Goal: Task Accomplishment & Management: Complete application form

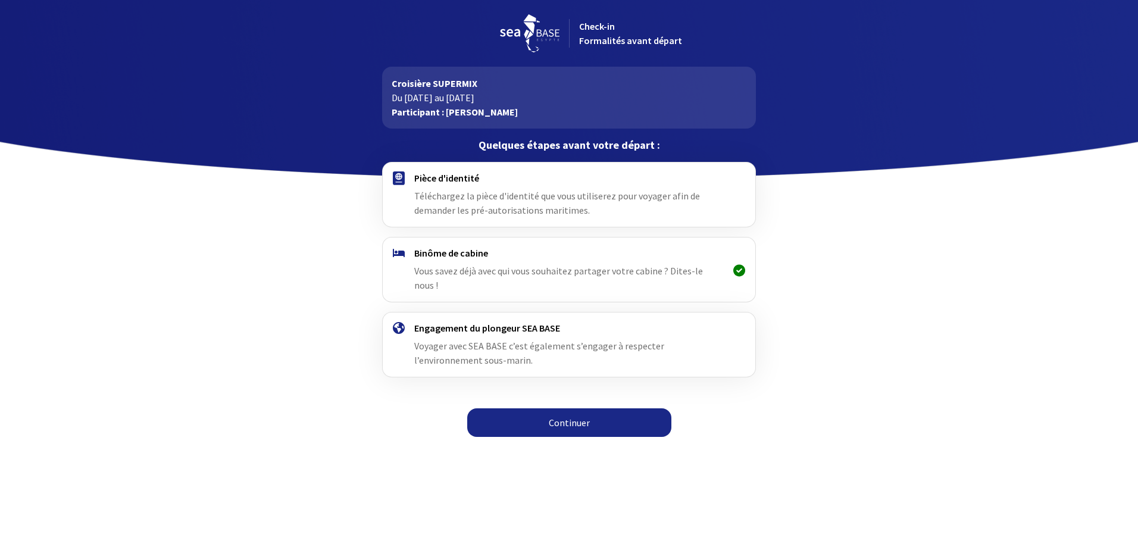
click at [590, 411] on link "Continuer" at bounding box center [569, 422] width 204 height 29
click at [502, 261] on div "Binôme de cabine Vous savez déjà avec qui vous souhaitez partager votre cabine …" at bounding box center [568, 269] width 309 height 45
click at [590, 274] on span "Vous savez déjà avec qui vous souhaitez partager votre cabine ? Dites-le nous !" at bounding box center [558, 278] width 289 height 26
drag, startPoint x: 590, startPoint y: 274, endPoint x: 664, endPoint y: 274, distance: 73.8
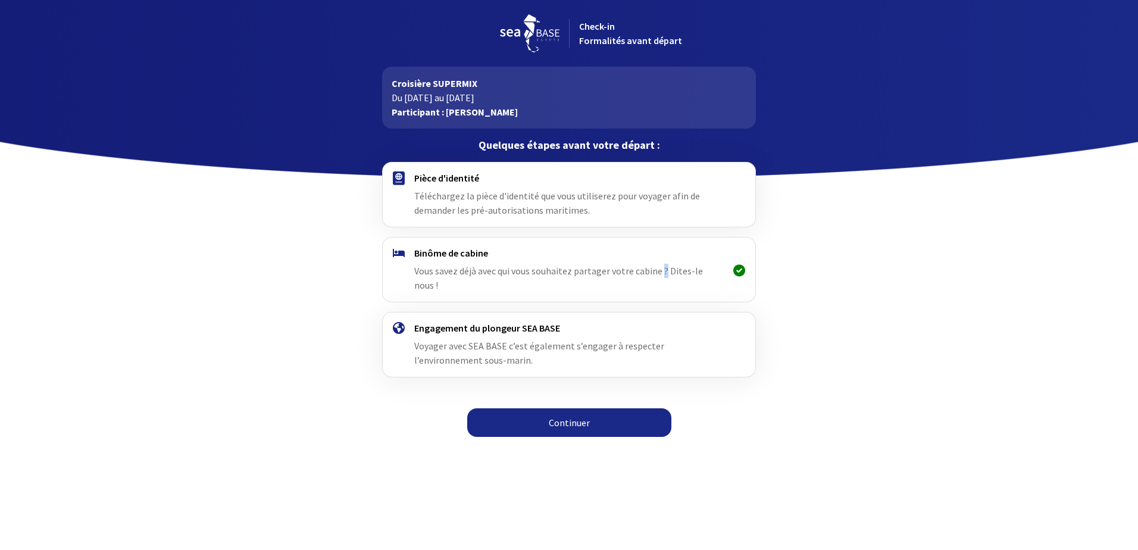
click at [664, 274] on span "Vous savez déjà avec qui vous souhaitez partager votre cabine ? Dites-le nous !" at bounding box center [558, 278] width 289 height 26
click at [470, 340] on span "Voyager avec SEA BASE c’est également s’engager à respecter l’environnement sou…" at bounding box center [539, 353] width 250 height 26
click at [433, 272] on span "Vous savez déjà avec qui vous souhaitez partager votre cabine ? Dites-le nous !" at bounding box center [558, 278] width 289 height 26
click at [739, 270] on icon at bounding box center [739, 270] width 12 height 1
click at [546, 411] on link "Continuer" at bounding box center [569, 422] width 204 height 29
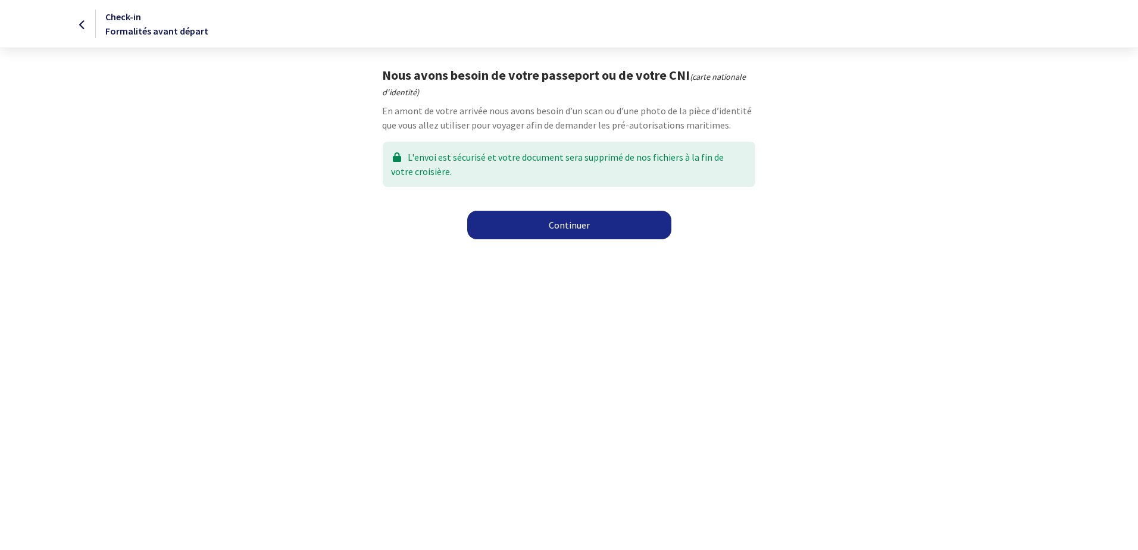
click at [557, 225] on link "Continuer" at bounding box center [569, 225] width 204 height 29
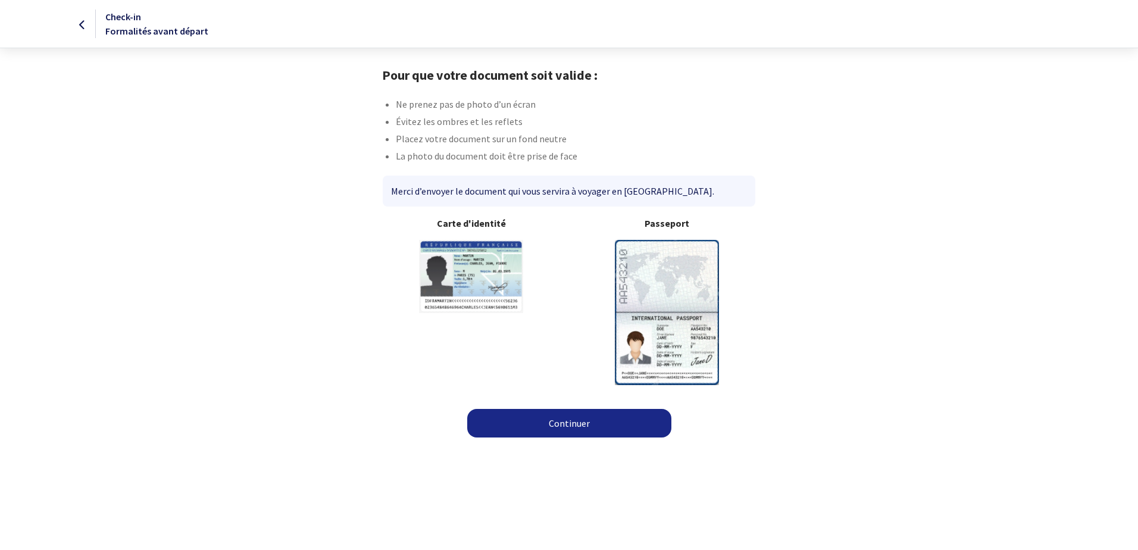
click at [677, 283] on img at bounding box center [667, 312] width 104 height 145
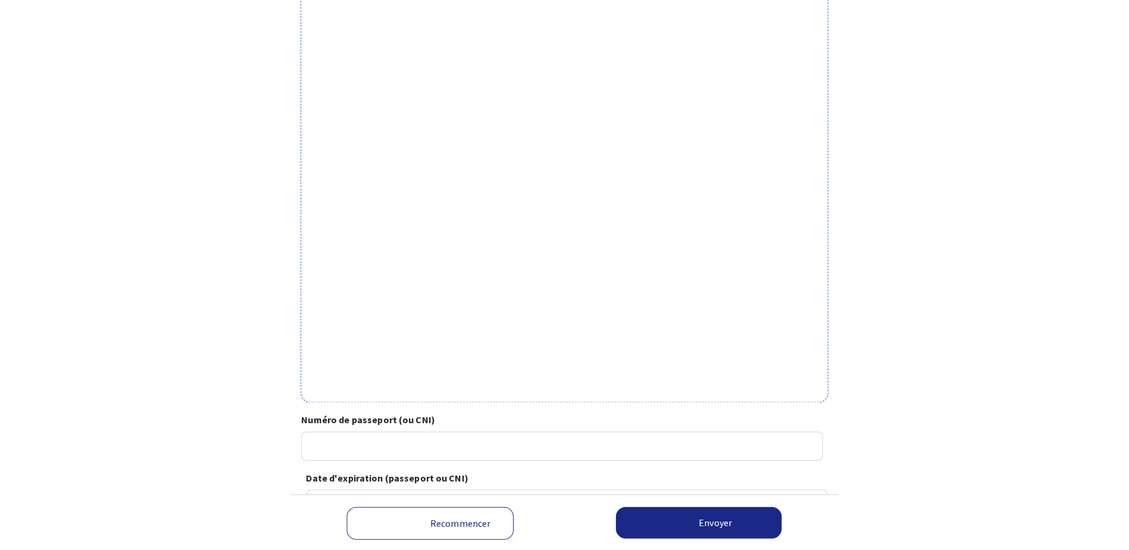
scroll to position [235, 0]
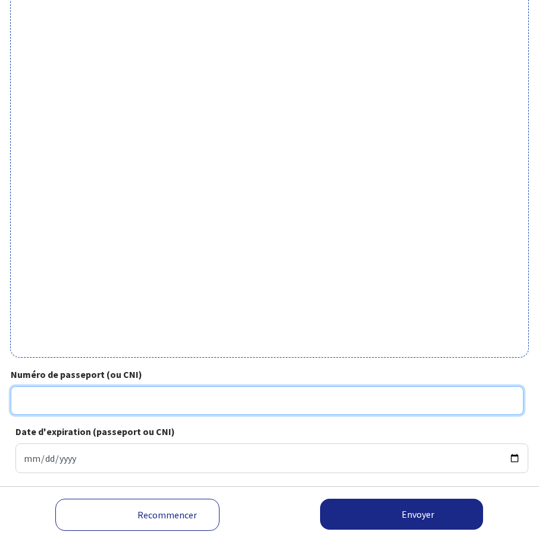
click at [126, 398] on input "Numéro de passeport (ou CNI)" at bounding box center [267, 400] width 513 height 29
type input "24AD11502"
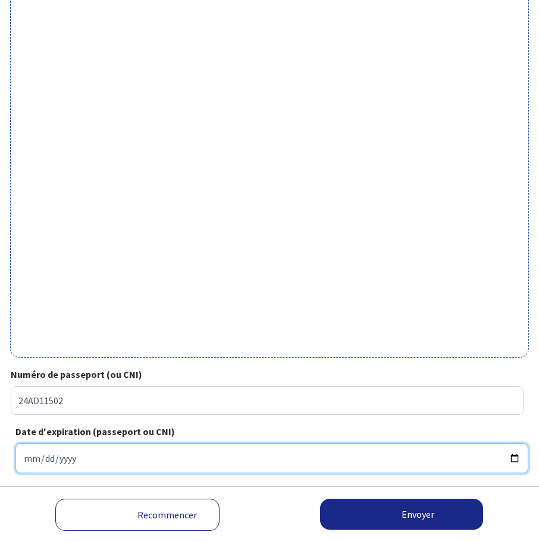
click at [60, 454] on input "Date d'expiration (passeport ou CNI)" at bounding box center [271, 458] width 513 height 30
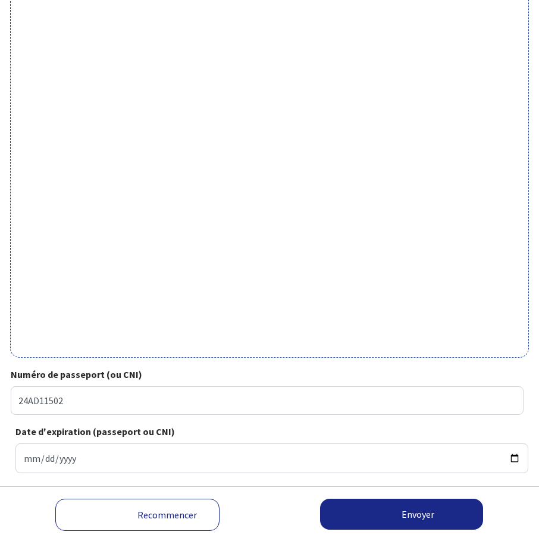
click at [54, 439] on div "Date d'expiration (passeport ou CNI)" at bounding box center [270, 448] width 518 height 49
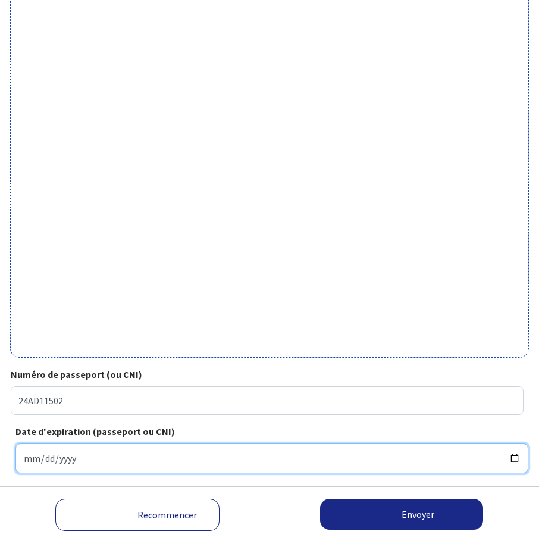
click at [514, 457] on input "Date d'expiration (passeport ou CNI)" at bounding box center [271, 458] width 513 height 30
click at [43, 461] on input "2025-10-17" at bounding box center [271, 458] width 513 height 30
click at [518, 460] on input "2025-10-17" at bounding box center [271, 458] width 513 height 30
click at [46, 457] on input "2026-02-17" at bounding box center [271, 458] width 513 height 30
click at [65, 460] on input "2026-01-17" at bounding box center [271, 458] width 513 height 30
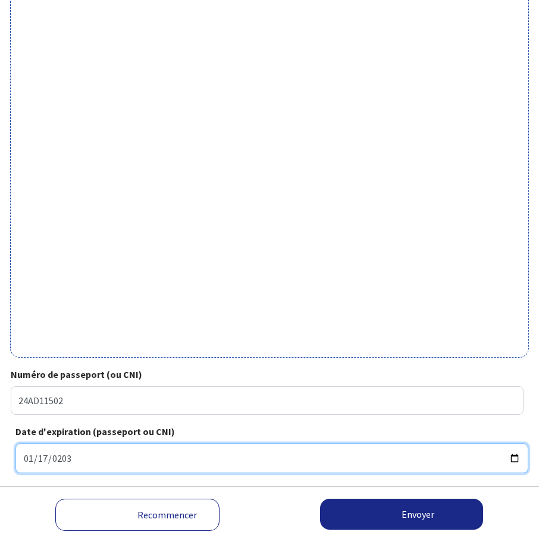
type input "2032-01-17"
click at [365, 455] on input "2032-01-17" at bounding box center [271, 458] width 513 height 30
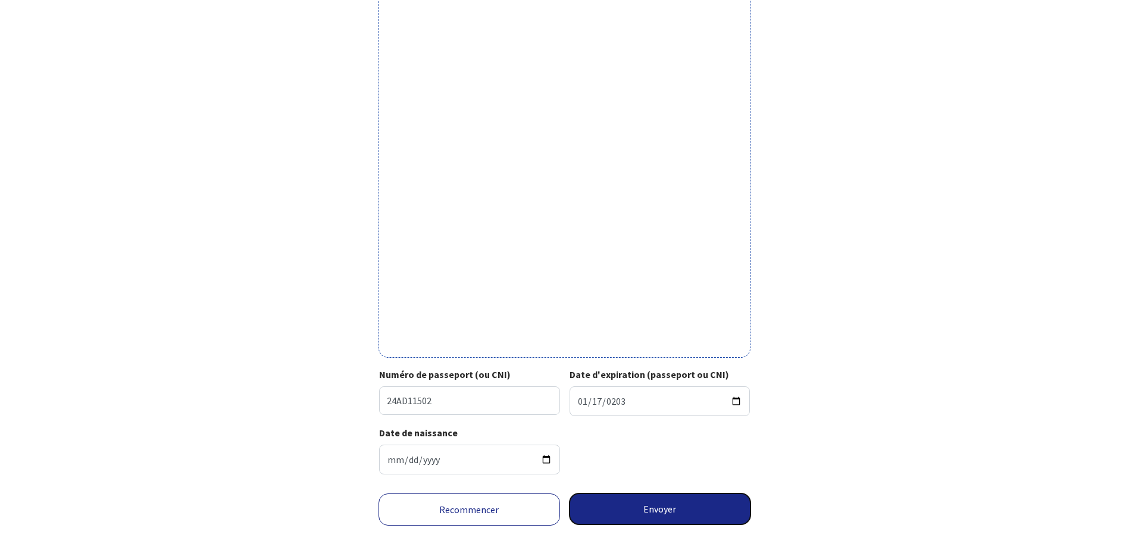
click at [539, 513] on button "Envoyer" at bounding box center [661, 508] width 182 height 31
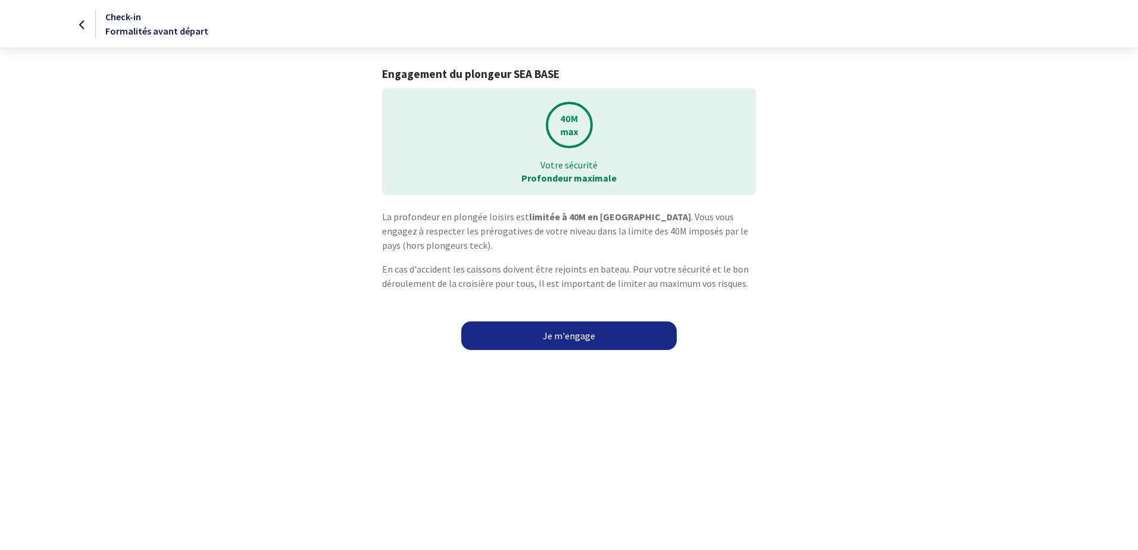
click at [578, 339] on link "Je m'engage" at bounding box center [568, 335] width 215 height 29
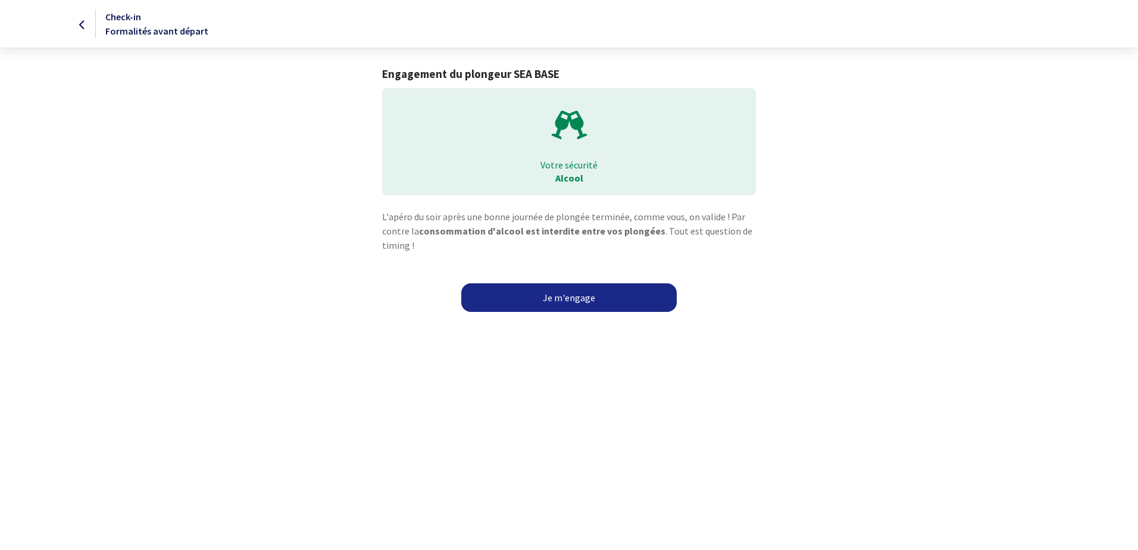
click at [582, 298] on link "Je m'engage" at bounding box center [568, 297] width 215 height 29
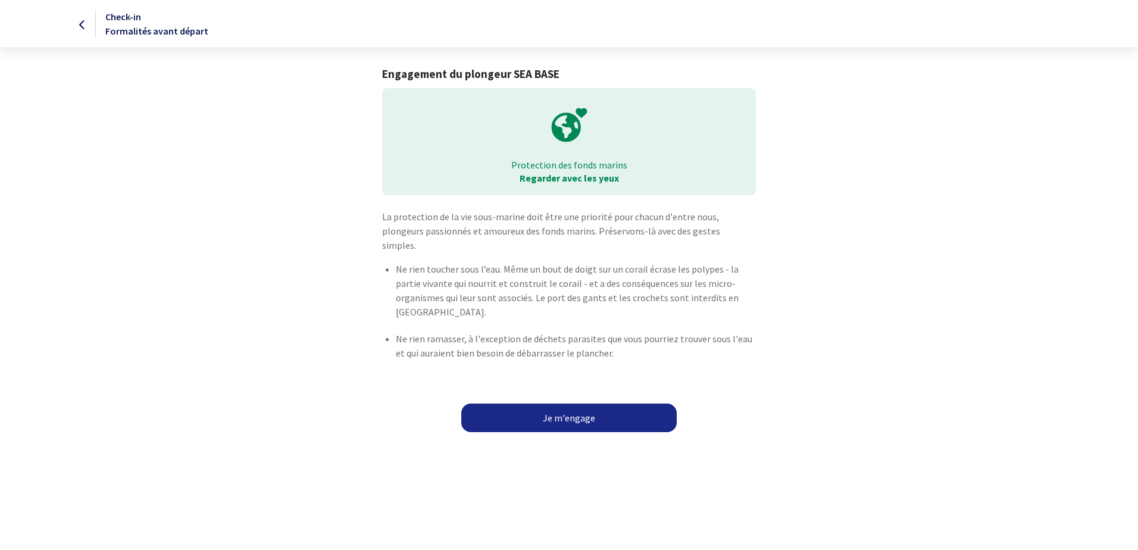
click at [574, 404] on link "Je m'engage" at bounding box center [568, 418] width 215 height 29
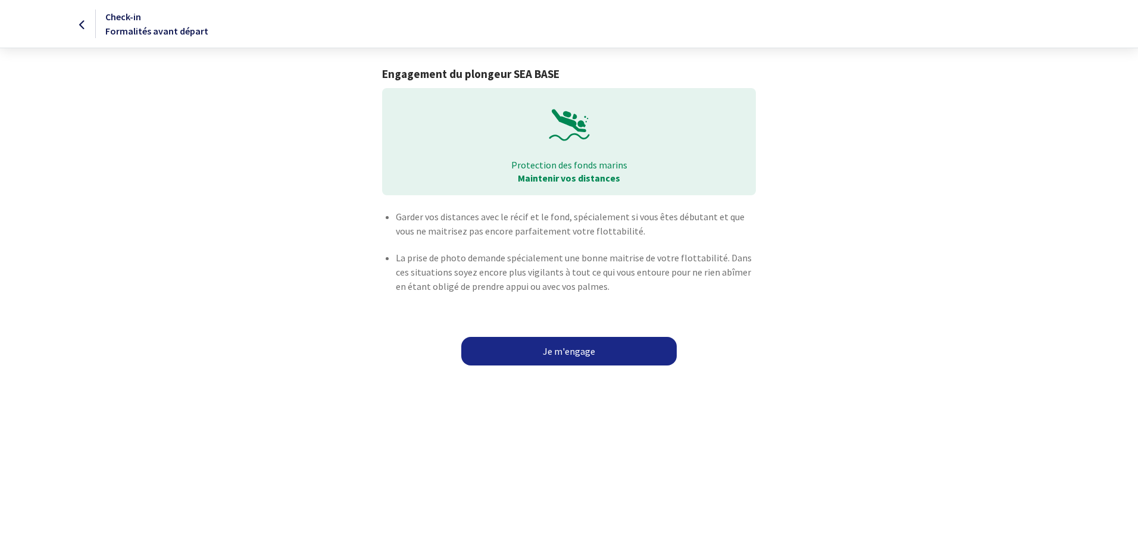
click at [576, 343] on link "Je m'engage" at bounding box center [568, 351] width 215 height 29
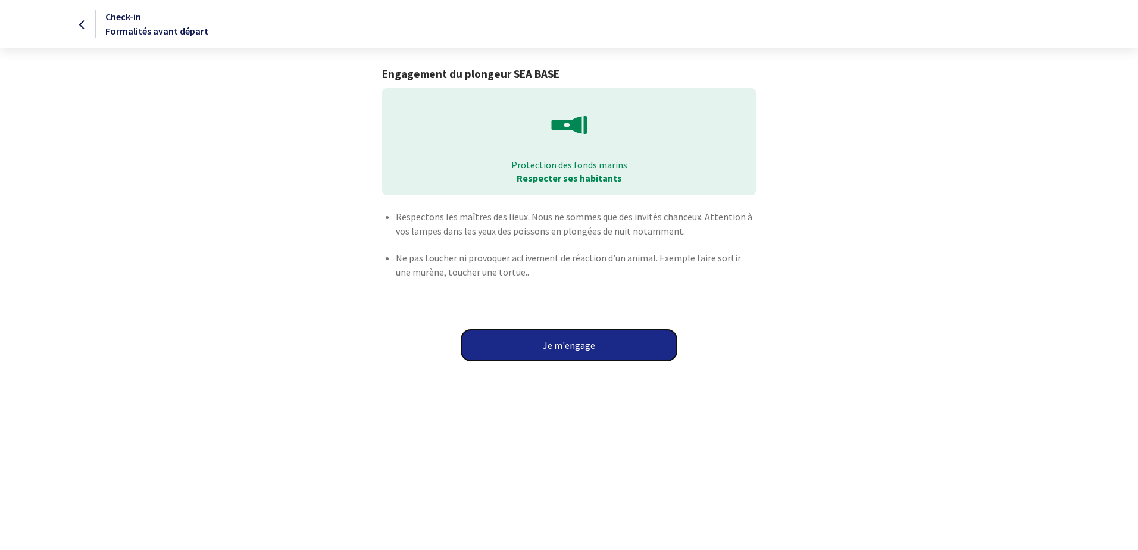
click at [579, 350] on button "Je m'engage" at bounding box center [568, 345] width 215 height 31
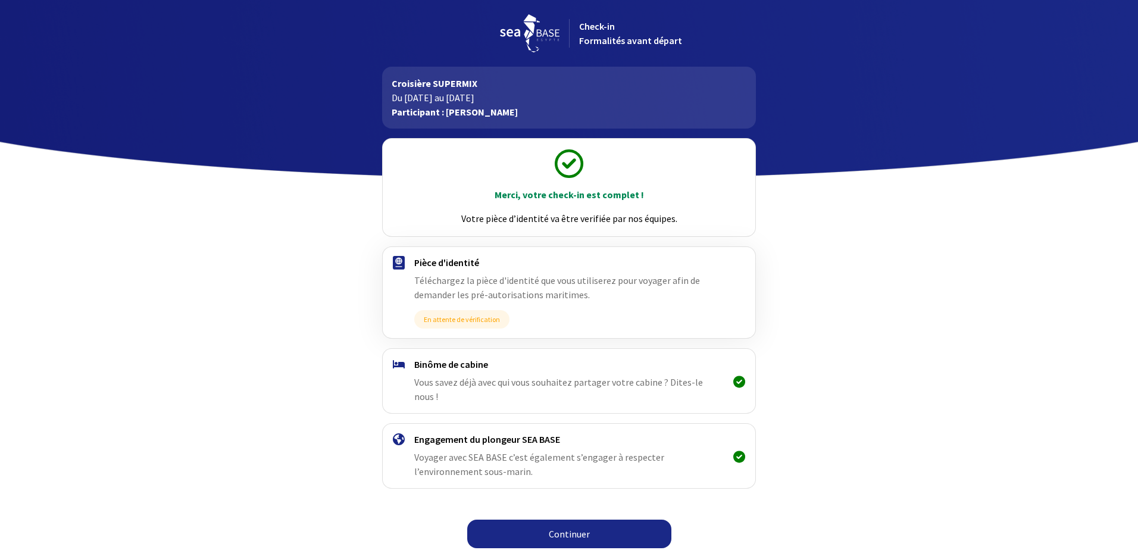
click at [593, 524] on link "Continuer" at bounding box center [569, 534] width 204 height 29
